Goal: Complete application form: Complete application form

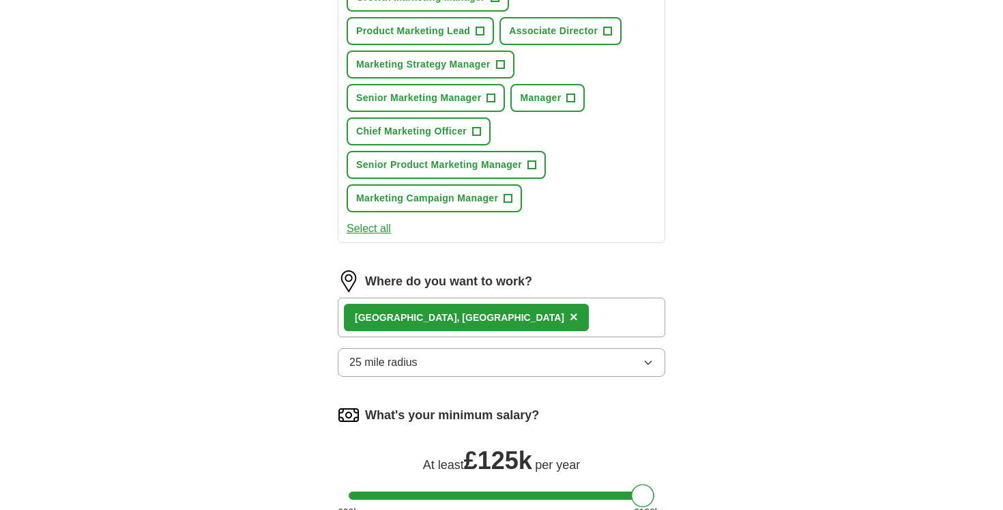
scroll to position [882, 0]
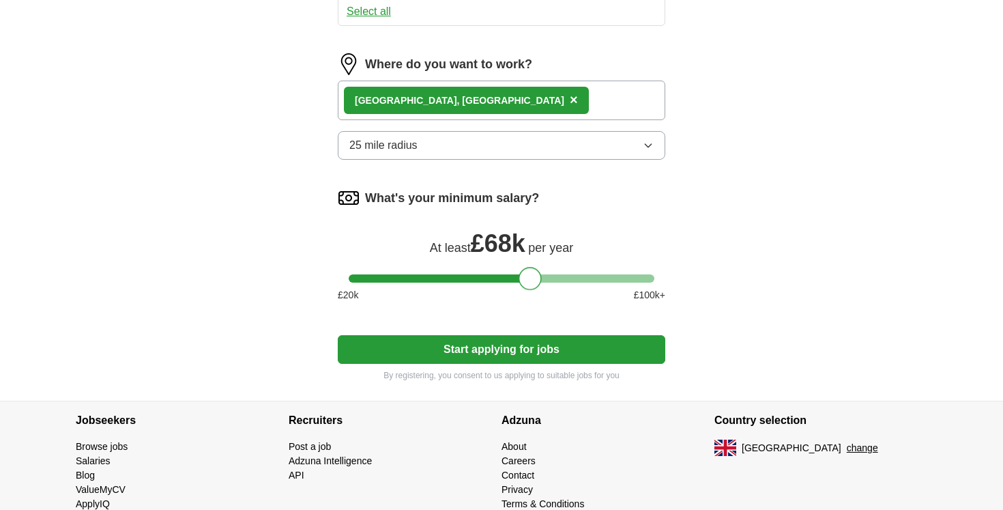
drag, startPoint x: 573, startPoint y: 278, endPoint x: 532, endPoint y: 282, distance: 41.1
click at [532, 282] on div at bounding box center [502, 278] width 306 height 8
click at [521, 350] on button "Start applying for jobs" at bounding box center [502, 349] width 328 height 29
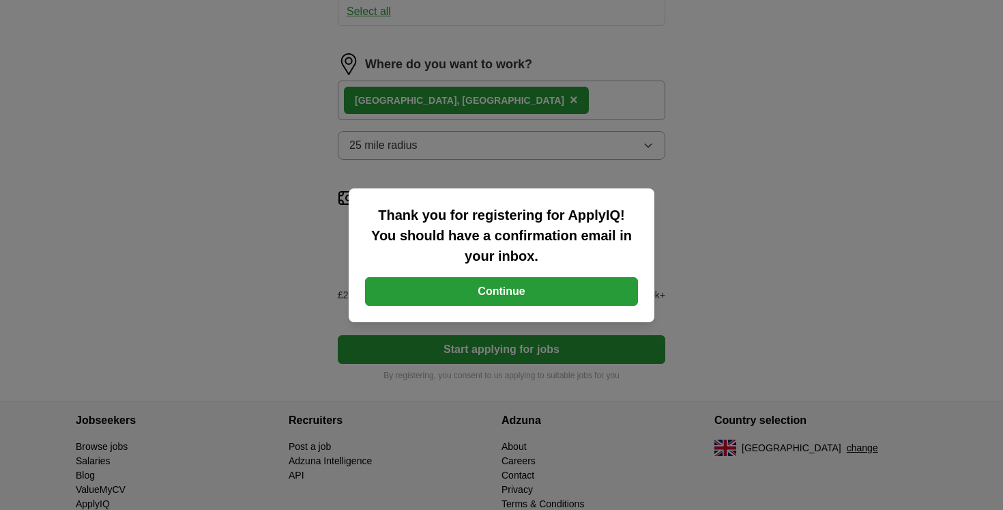
click at [508, 289] on button "Continue" at bounding box center [501, 291] width 273 height 29
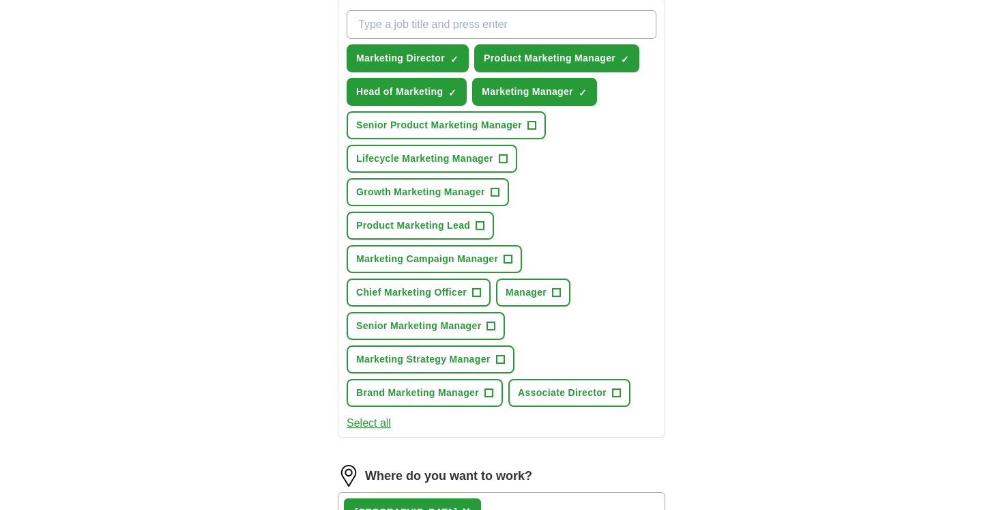
scroll to position [495, 0]
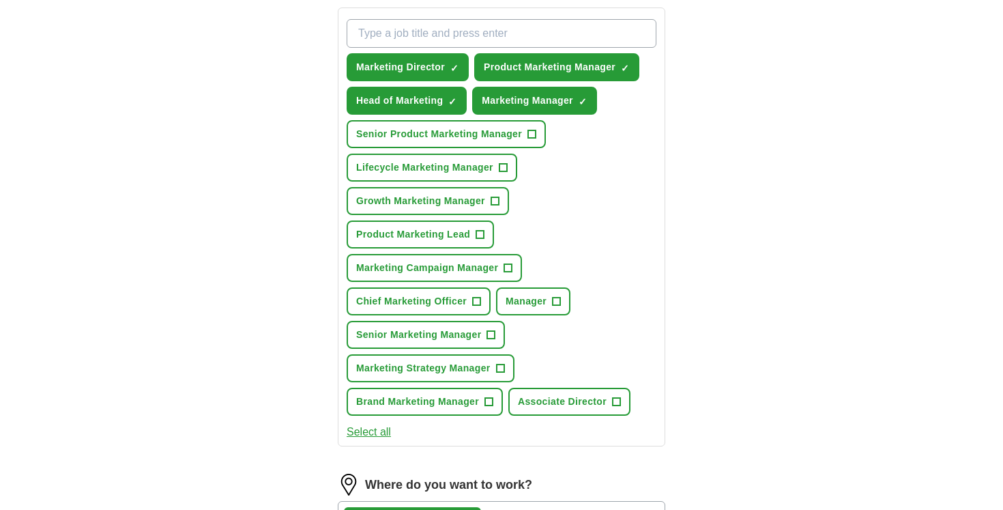
click at [533, 134] on span "+" at bounding box center [532, 134] width 8 height 11
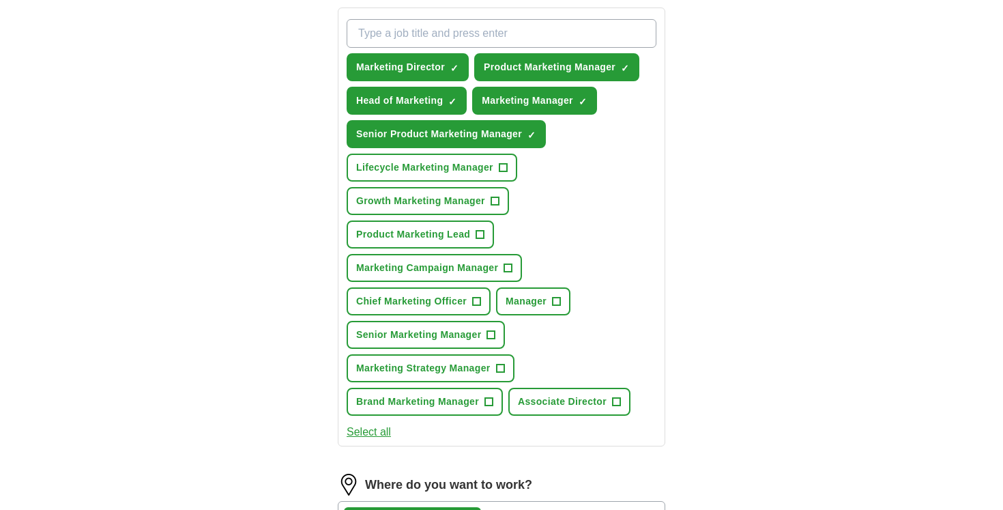
click at [499, 201] on span "+" at bounding box center [495, 201] width 8 height 11
click at [491, 338] on span "+" at bounding box center [491, 335] width 8 height 11
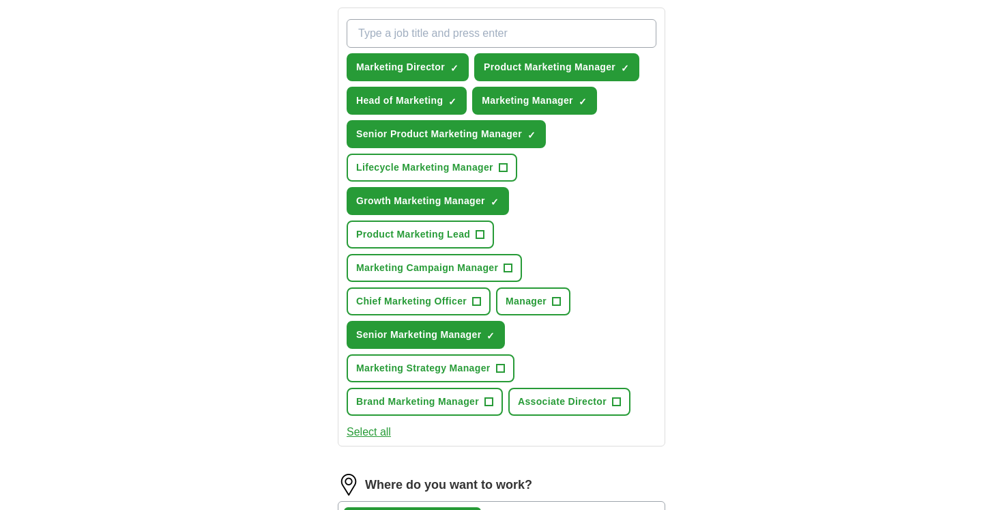
click at [495, 401] on button "Brand Marketing Manager +" at bounding box center [425, 402] width 156 height 28
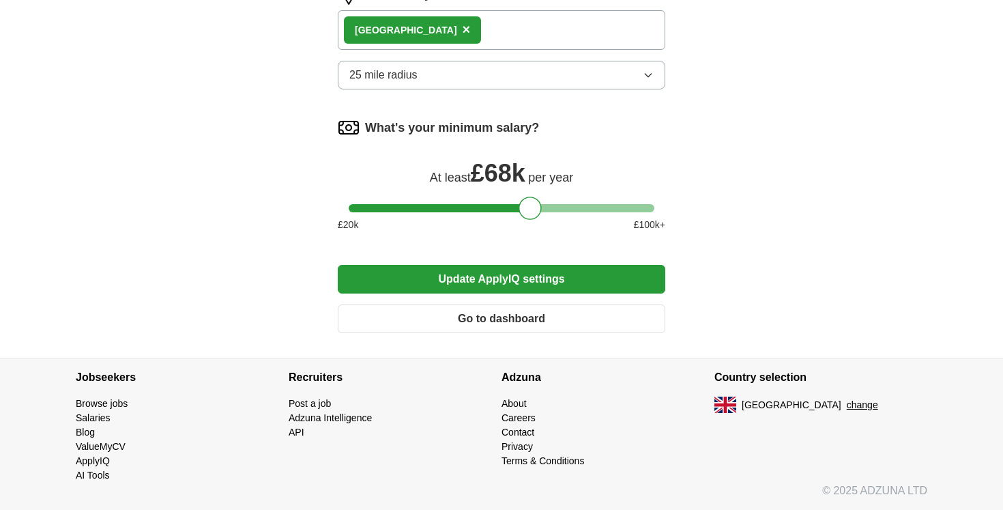
scroll to position [985, 0]
drag, startPoint x: 532, startPoint y: 207, endPoint x: 521, endPoint y: 209, distance: 10.4
click at [521, 209] on div at bounding box center [519, 208] width 23 height 23
click at [514, 279] on button "Update ApplyIQ settings" at bounding box center [502, 279] width 328 height 29
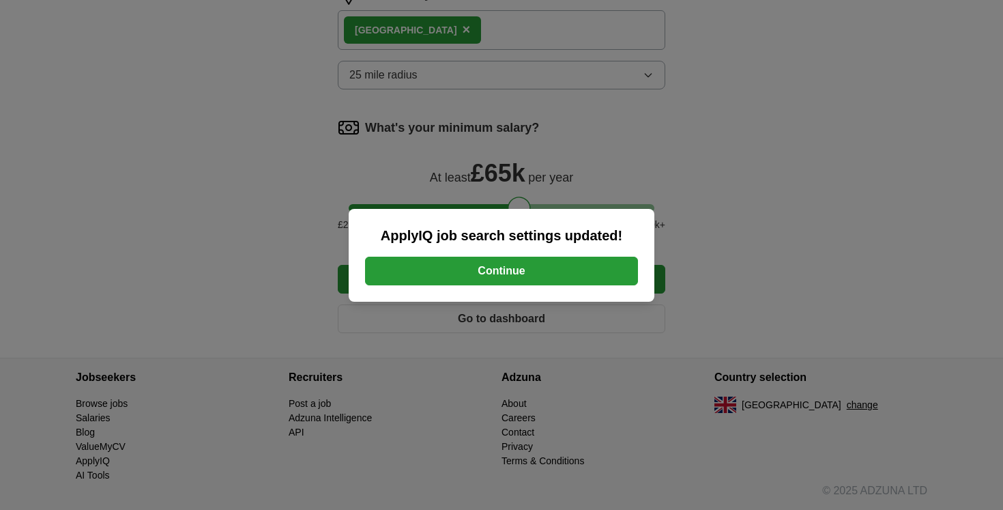
click at [514, 275] on button "Continue" at bounding box center [501, 271] width 273 height 29
